Goal: Navigation & Orientation: Understand site structure

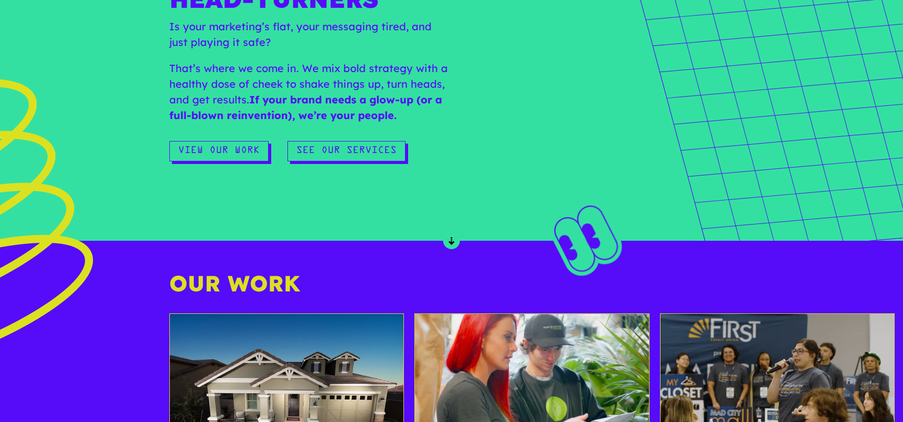
scroll to position [693, 0]
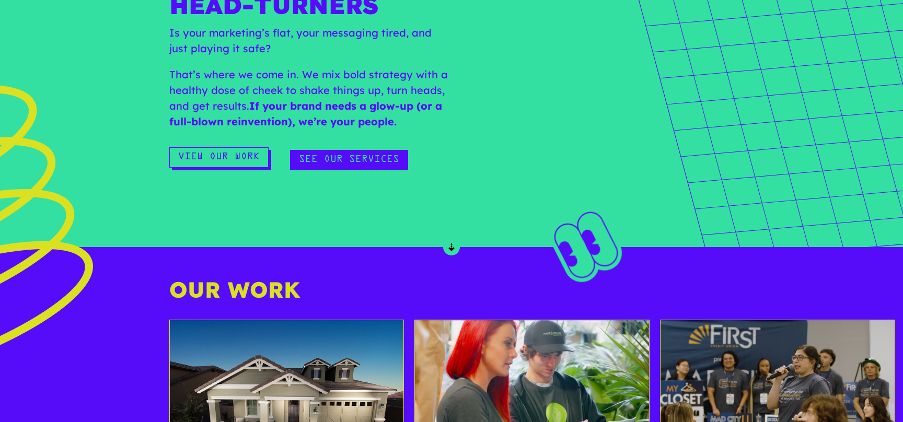
click at [321, 148] on div "See Our Services" at bounding box center [346, 157] width 118 height 20
click at [321, 153] on link "See Our Services" at bounding box center [349, 160] width 118 height 20
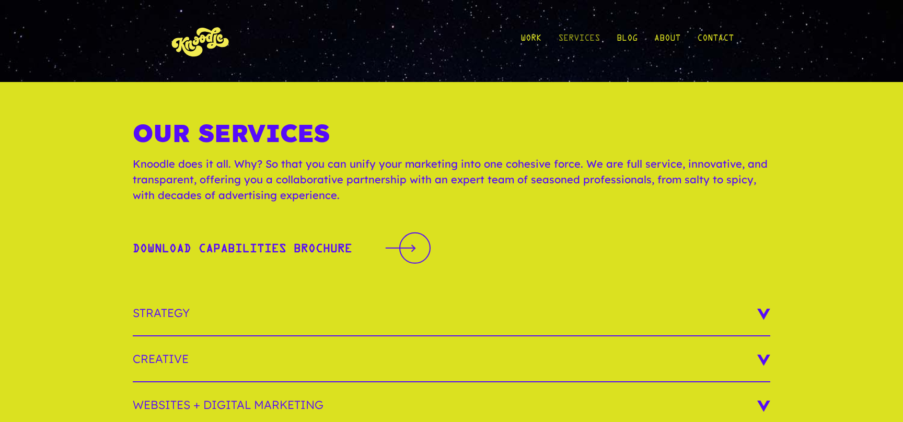
click at [569, 36] on link "Services" at bounding box center [579, 41] width 42 height 49
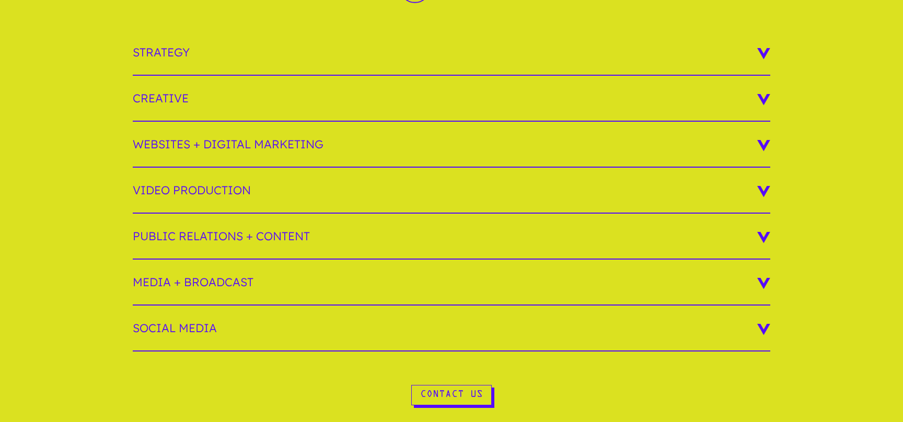
scroll to position [259, 0]
click at [185, 63] on h3 "Strategy" at bounding box center [451, 54] width 637 height 46
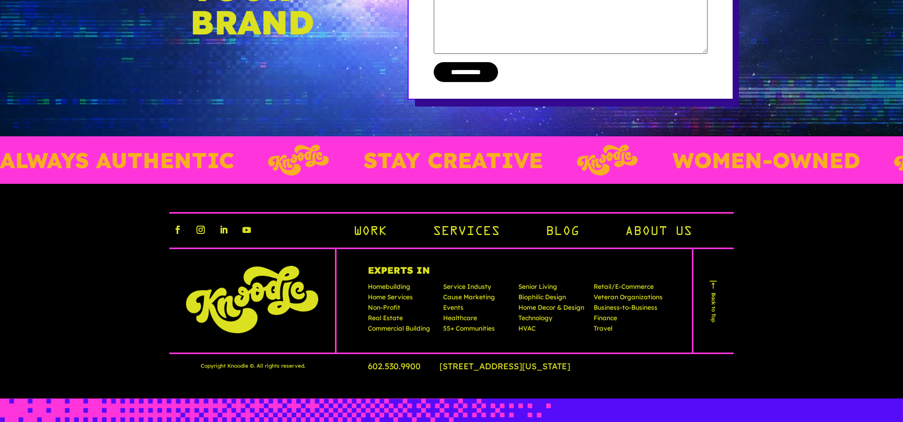
scroll to position [1140, 0]
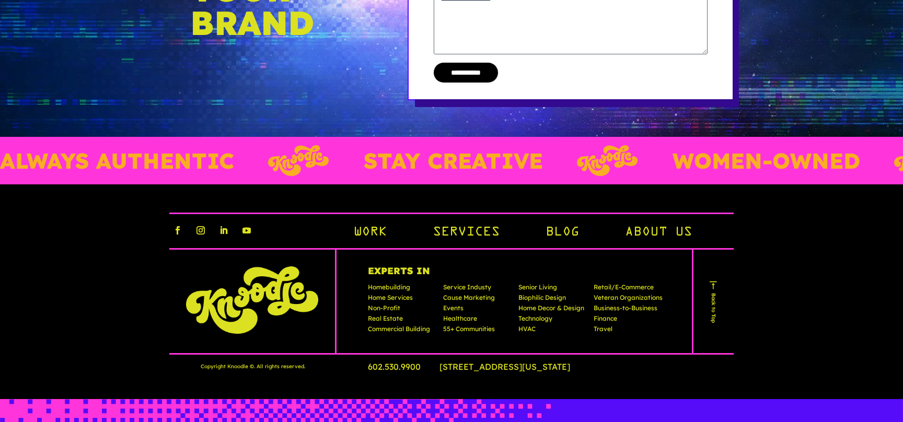
click at [662, 231] on link "About Us" at bounding box center [658, 233] width 67 height 18
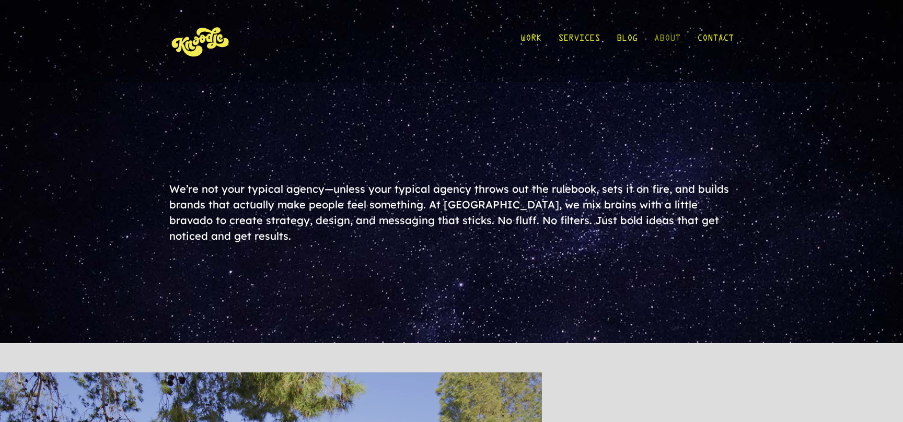
click at [672, 37] on link "About" at bounding box center [667, 41] width 26 height 49
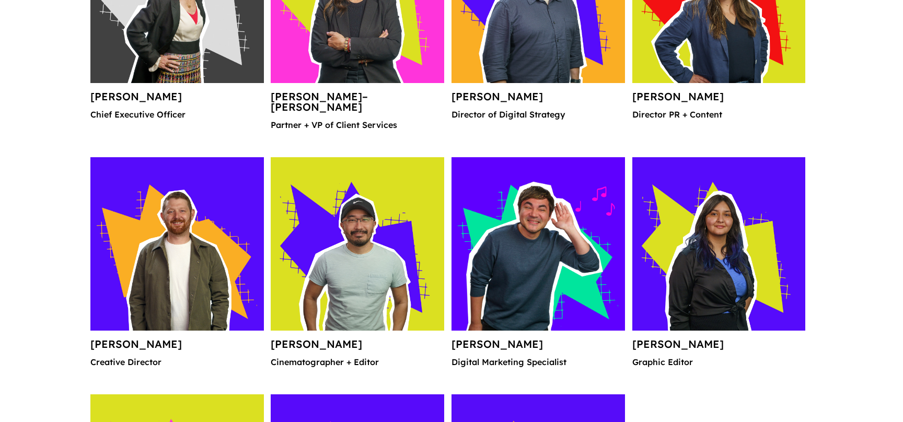
scroll to position [1219, 0]
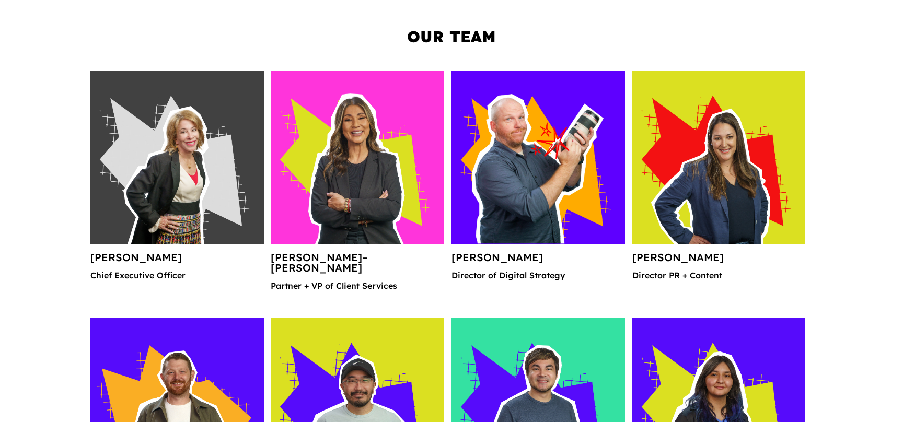
click at [541, 126] on img at bounding box center [537, 157] width 173 height 173
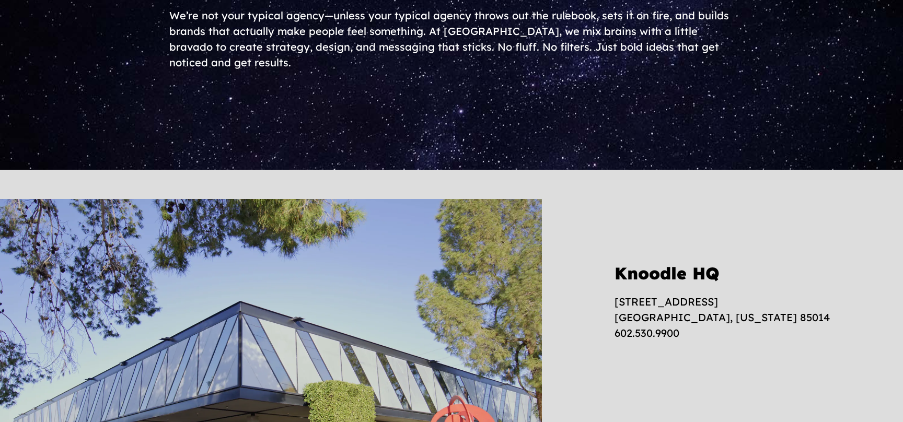
scroll to position [0, 0]
